Goal: Contribute content

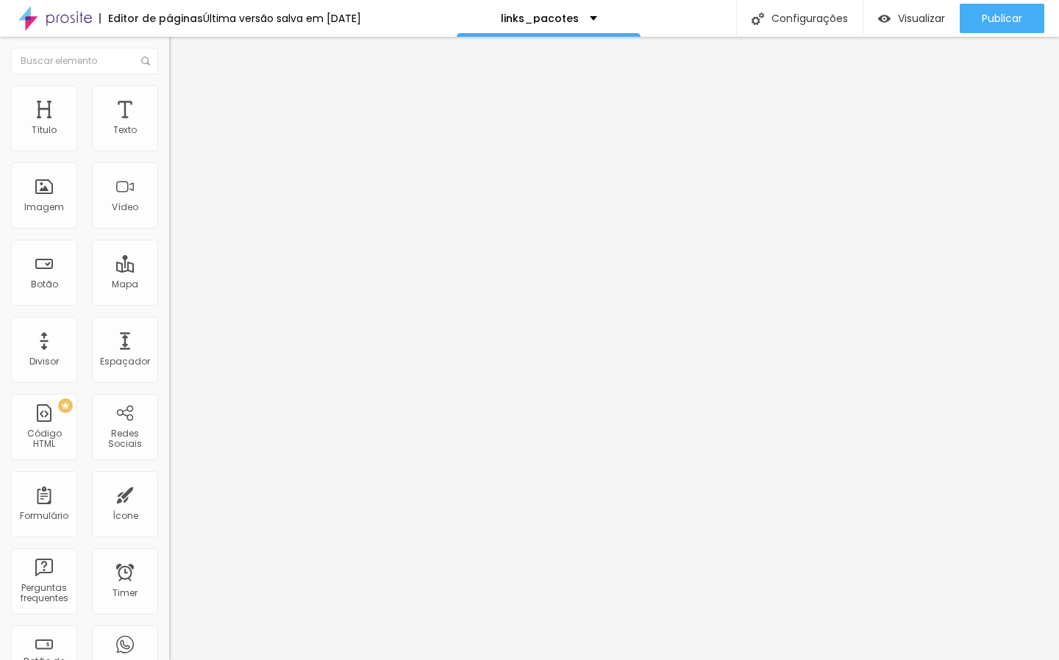
click at [169, 299] on input "[URL][DOMAIN_NAME]" at bounding box center [257, 295] width 176 height 15
click at [169, 303] on input "[URL][DOMAIN_NAME]" at bounding box center [257, 295] width 176 height 15
paste input "/casamento-2408"
drag, startPoint x: 48, startPoint y: 310, endPoint x: 88, endPoint y: 310, distance: 39.7
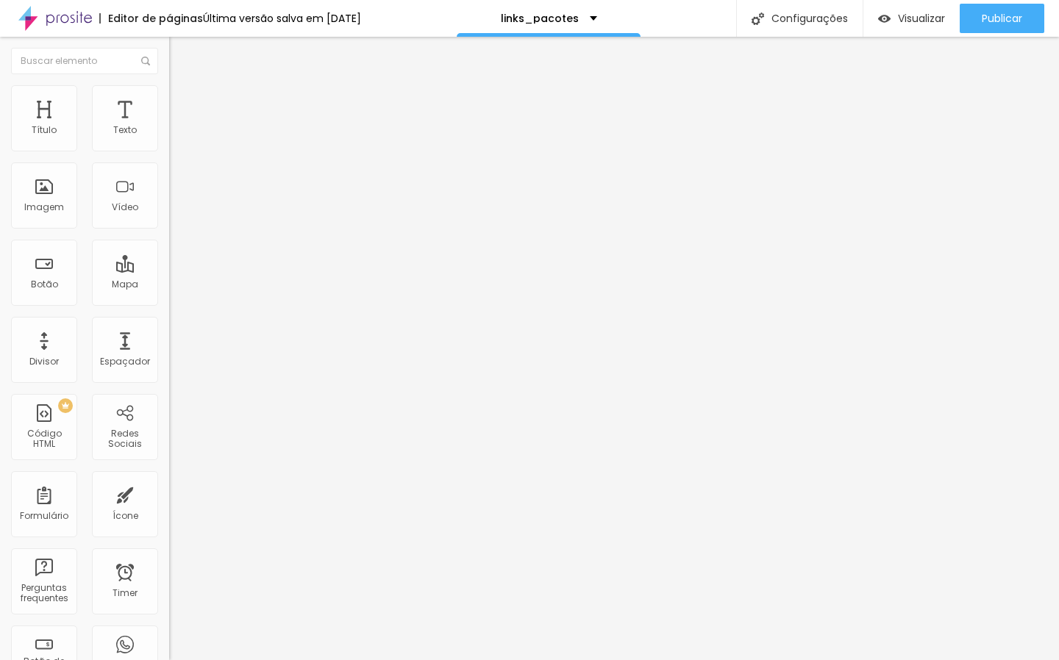
click at [169, 303] on input "[URL][DOMAIN_NAME]" at bounding box center [257, 295] width 176 height 15
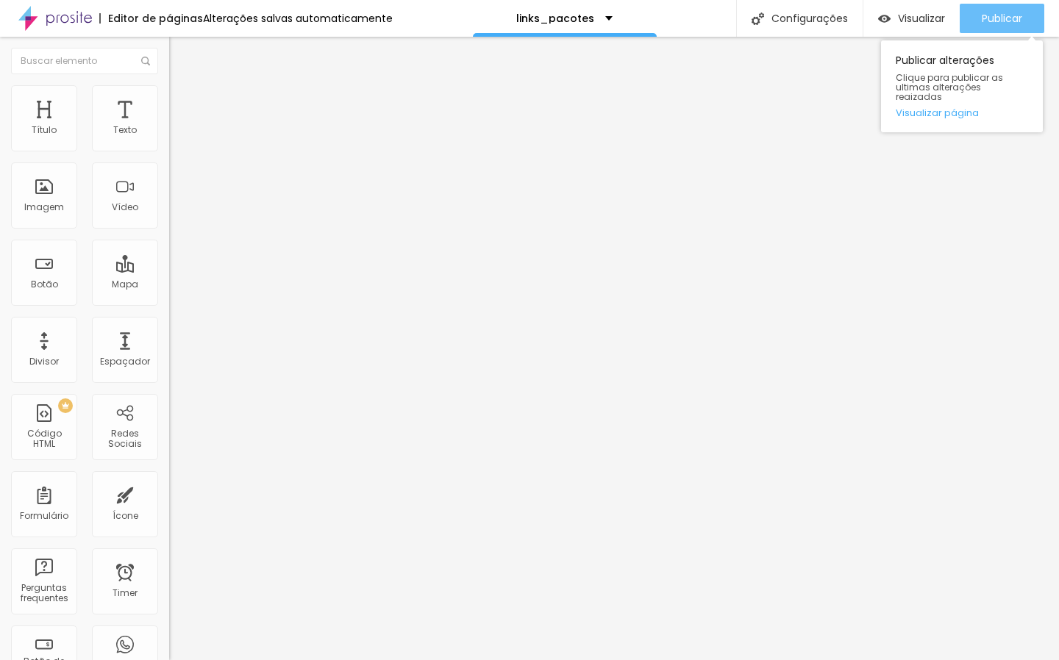
type input "[URL][DOMAIN_NAME]"
click at [988, 26] on div "Publicar" at bounding box center [1002, 18] width 40 height 29
click at [169, 138] on input "CASAMENTO 2025 - PROPOSTA ATUAL" at bounding box center [257, 131] width 176 height 15
drag, startPoint x: 123, startPoint y: 307, endPoint x: 93, endPoint y: 312, distance: 29.7
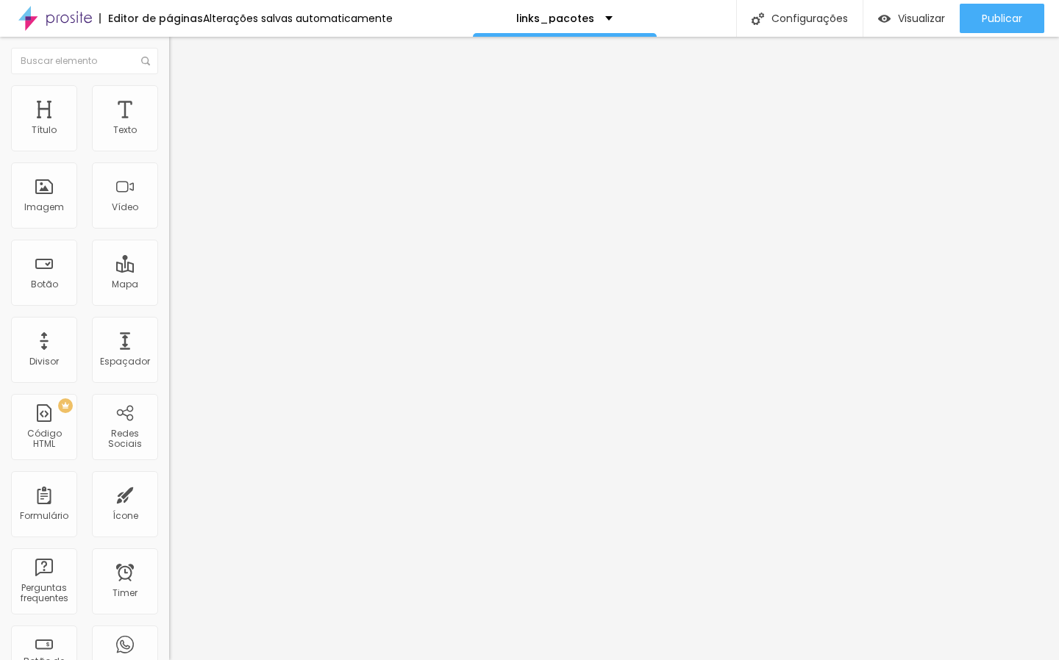
click at [169, 303] on input "[URL][DOMAIN_NAME]" at bounding box center [257, 295] width 176 height 15
paste input "/casamento29092025"
type input "[URL][DOMAIN_NAME]"
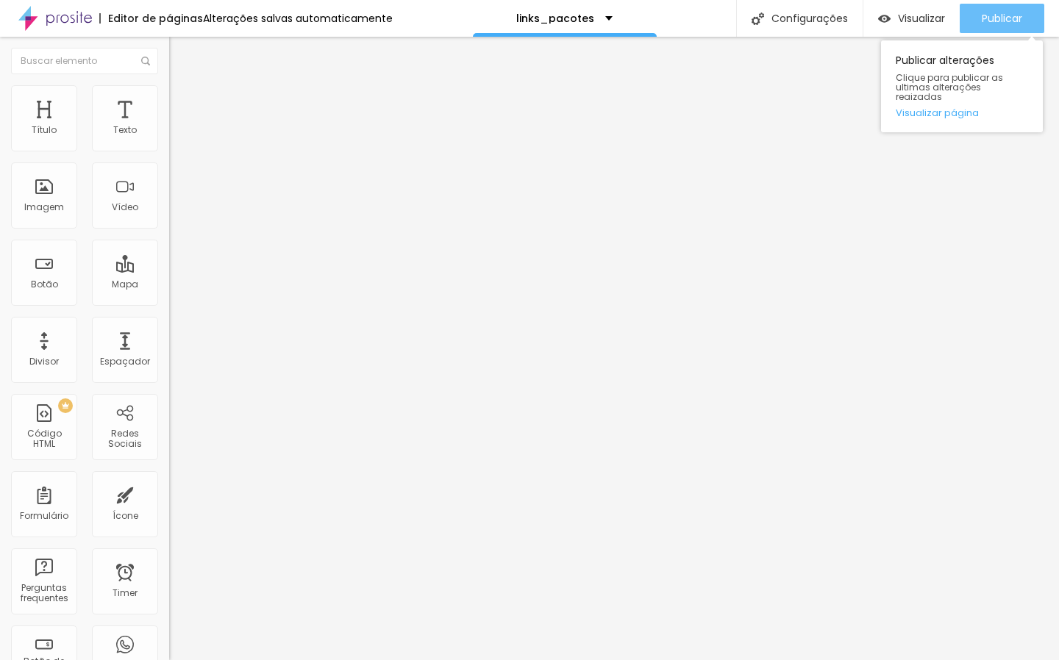
click at [1004, 14] on span "Publicar" at bounding box center [1002, 19] width 40 height 12
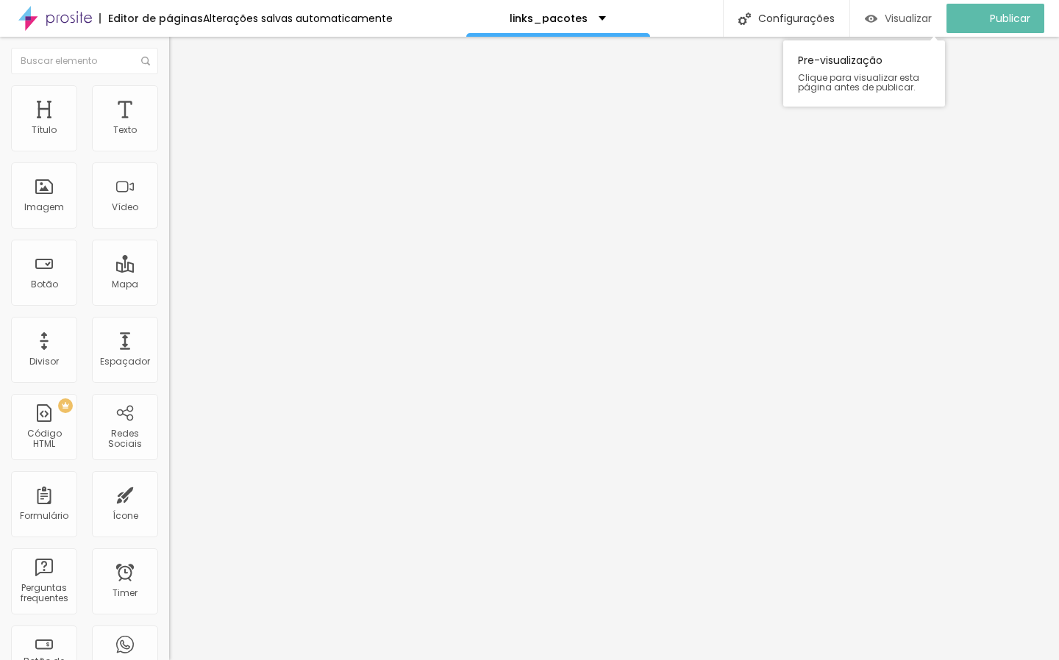
click at [912, 21] on span "Visualizar" at bounding box center [908, 19] width 47 height 12
